Goal: Task Accomplishment & Management: Use online tool/utility

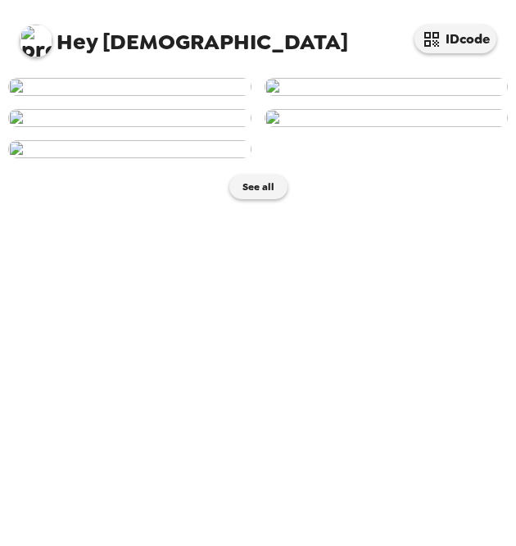
click at [152, 96] on img at bounding box center [129, 87] width 243 height 18
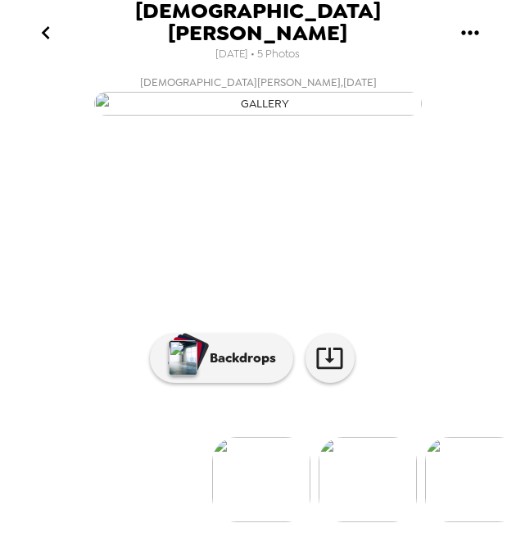
click at [474, 24] on icon "gallery menu" at bounding box center [470, 33] width 26 height 26
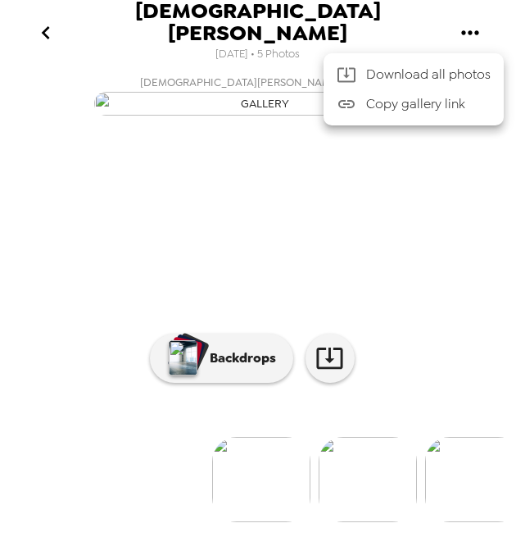
click at [324, 520] on div at bounding box center [258, 273] width 516 height 546
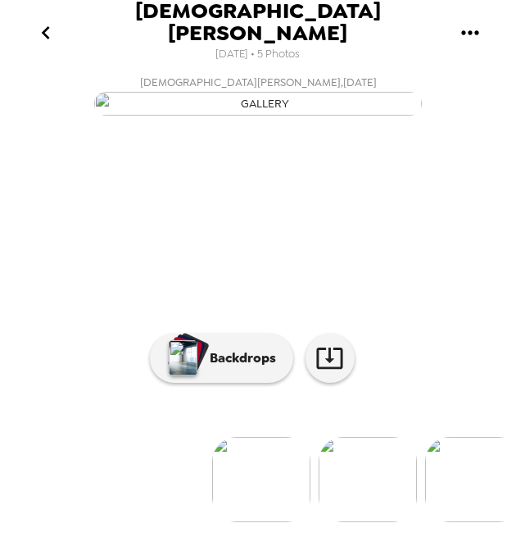
scroll to position [163, 0]
click at [321, 376] on link at bounding box center [330, 357] width 49 height 49
